Goal: Check status: Check status

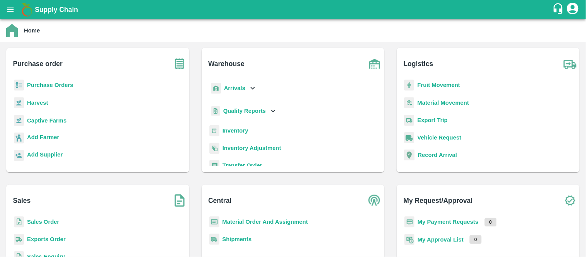
click at [52, 222] on b "Sales Order" at bounding box center [43, 221] width 32 height 6
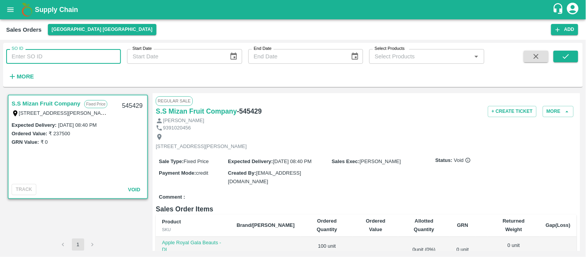
click at [109, 59] on input "SO ID" at bounding box center [63, 56] width 115 height 15
paste input "518062"
type input "518062"
click at [568, 55] on icon "submit" at bounding box center [565, 56] width 6 height 5
